Goal: Find specific page/section: Find specific page/section

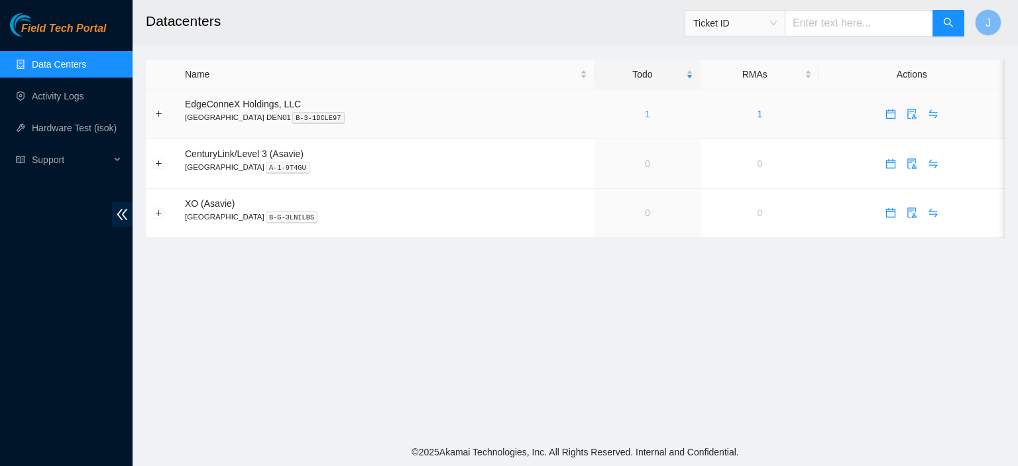
click at [645, 113] on link "1" at bounding box center [647, 114] width 5 height 11
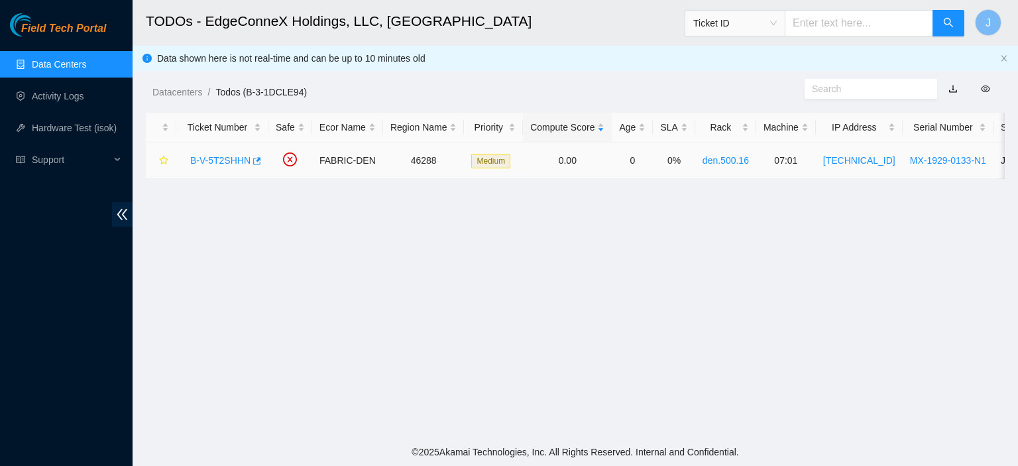
click at [229, 162] on link "B-V-5T2SHHN" at bounding box center [220, 160] width 60 height 11
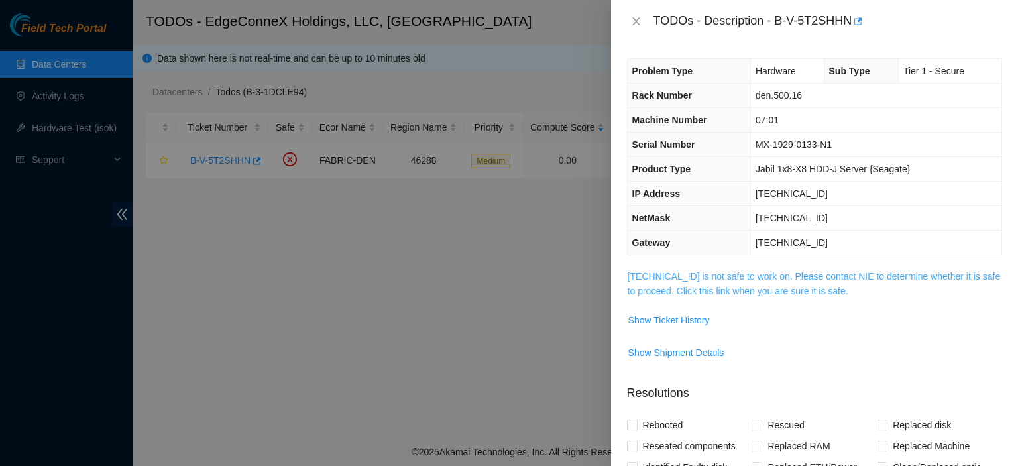
click at [737, 290] on link "[TECHNICAL_ID] is not safe to work on. Please contact NIE to determine whether …" at bounding box center [814, 283] width 373 height 25
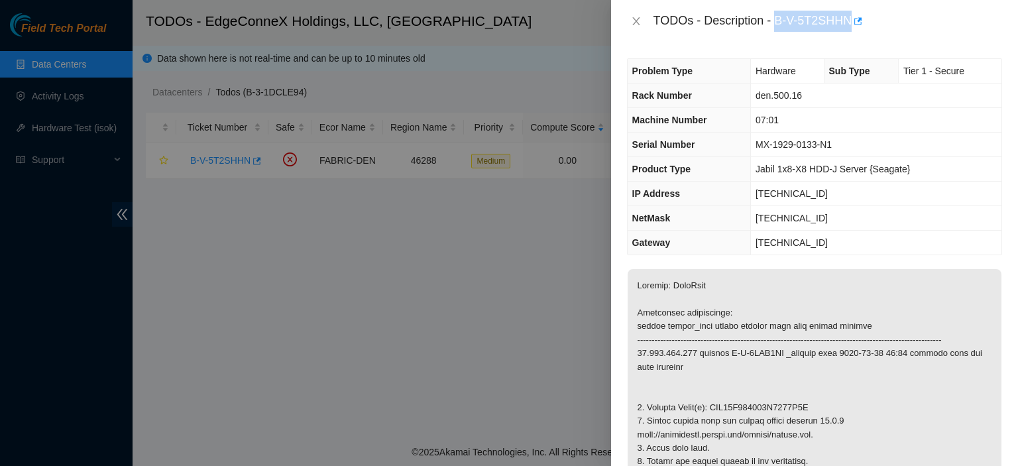
drag, startPoint x: 852, startPoint y: 21, endPoint x: 779, endPoint y: 15, distance: 73.8
click at [779, 15] on div "TODOs - Description - B-V-5T2SHHN" at bounding box center [828, 21] width 349 height 21
copy div "B-V-5T2SHHN"
click at [632, 23] on icon "close" at bounding box center [636, 21] width 11 height 11
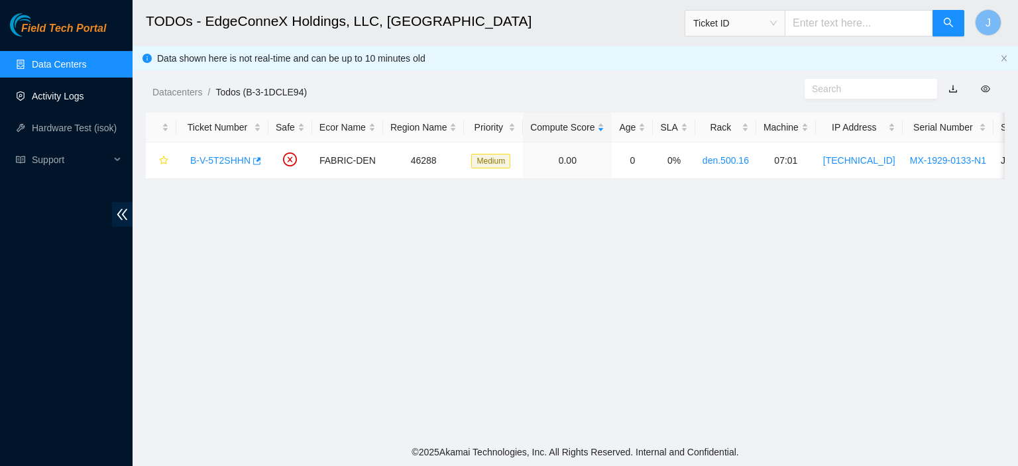
click at [74, 93] on link "Activity Logs" at bounding box center [58, 96] width 52 height 11
